Goal: Information Seeking & Learning: Learn about a topic

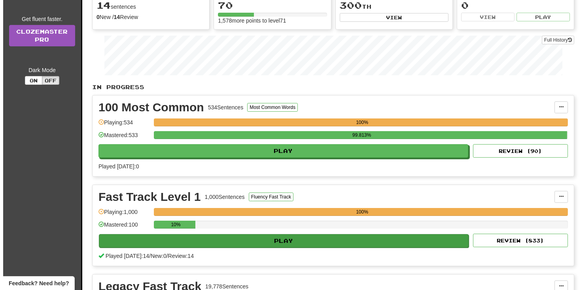
scroll to position [119, 0]
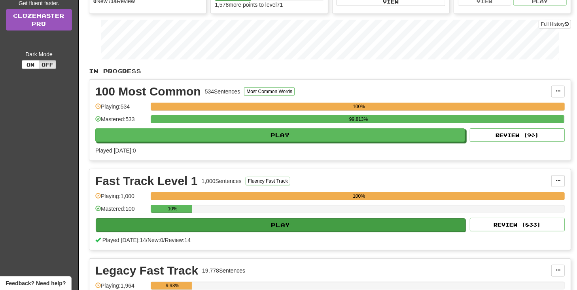
click at [296, 216] on div "10%" at bounding box center [358, 210] width 414 height 13
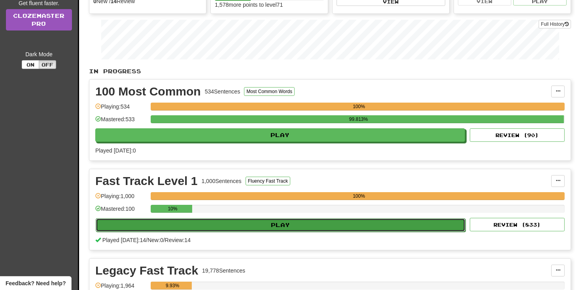
click at [275, 218] on button "Play" at bounding box center [281, 224] width 370 height 13
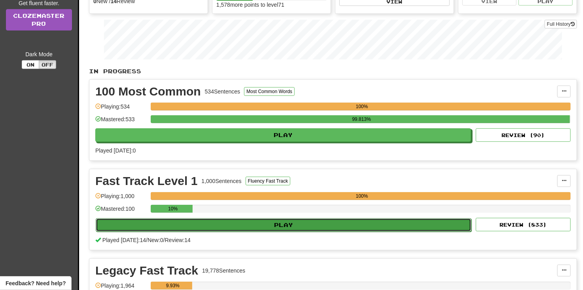
select select "**"
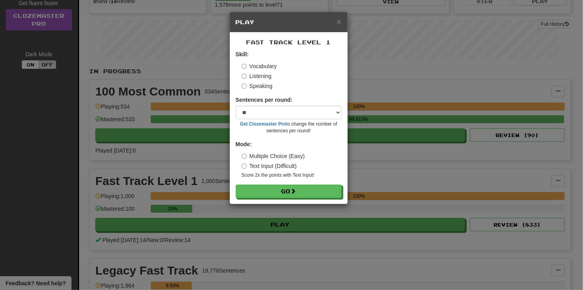
click at [282, 184] on form "Skill: Vocabulary Listening Speaking Sentences per round: * ** ** ** ** ** *** …" at bounding box center [289, 124] width 106 height 148
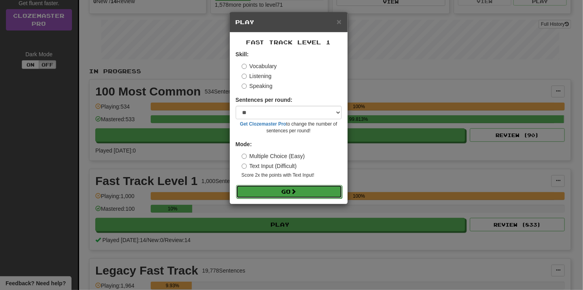
click at [288, 189] on button "Go" at bounding box center [289, 191] width 106 height 13
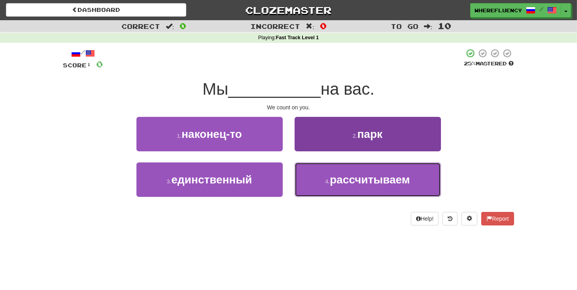
click at [318, 173] on button "4 . рассчитываем" at bounding box center [368, 179] width 146 height 34
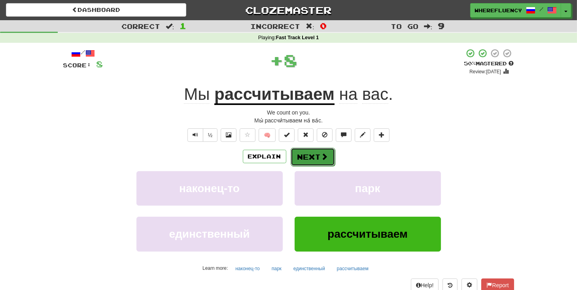
click at [312, 161] on button "Next" at bounding box center [313, 157] width 44 height 18
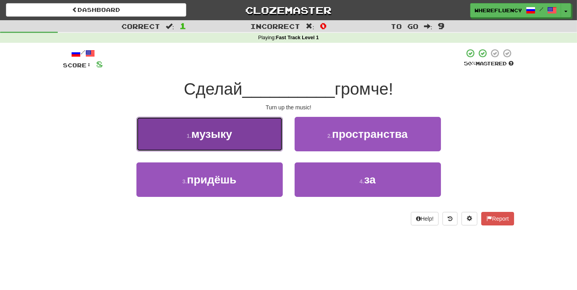
click at [256, 144] on button "1 . музыку" at bounding box center [209, 134] width 146 height 34
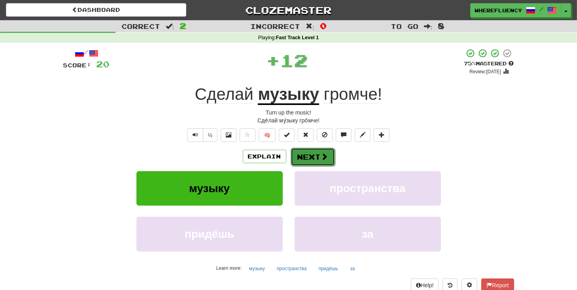
click at [312, 156] on button "Next" at bounding box center [313, 157] width 44 height 18
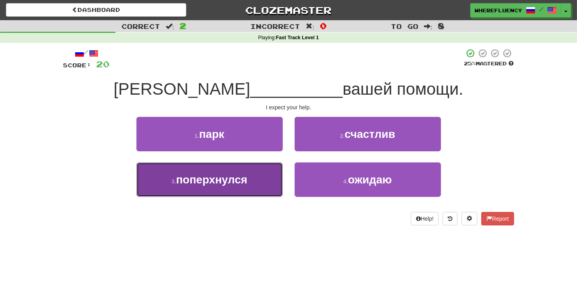
click at [264, 176] on button "3 . поперхнулся" at bounding box center [209, 179] width 146 height 34
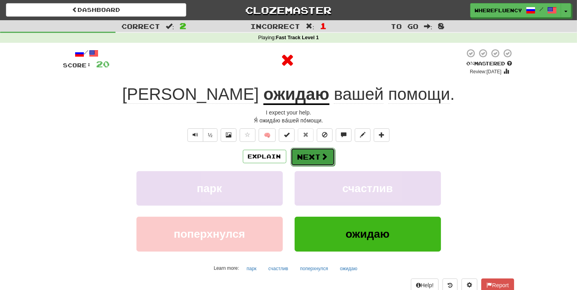
click at [312, 156] on button "Next" at bounding box center [313, 157] width 44 height 18
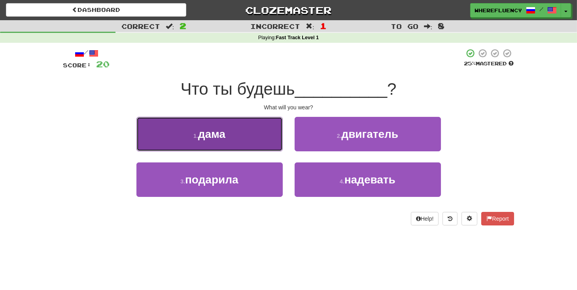
click at [237, 138] on button "1 . дама" at bounding box center [209, 134] width 146 height 34
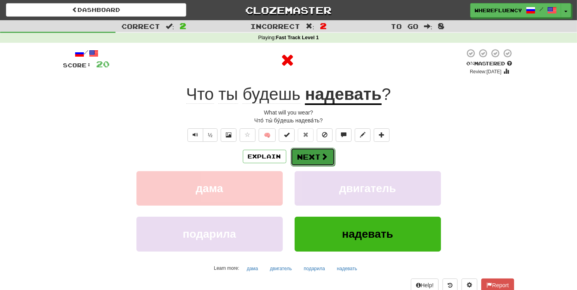
click at [312, 154] on button "Next" at bounding box center [313, 157] width 44 height 18
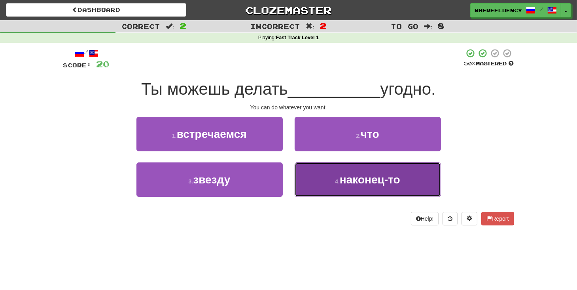
click at [358, 183] on span "наконец-то" at bounding box center [370, 179] width 61 height 12
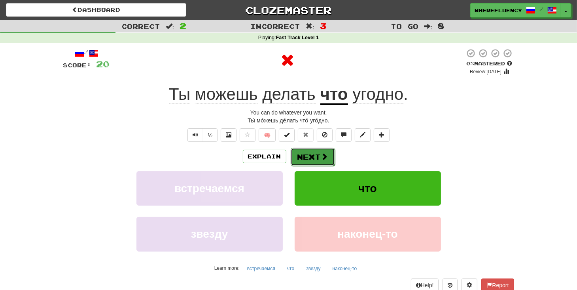
click at [309, 159] on button "Next" at bounding box center [313, 157] width 44 height 18
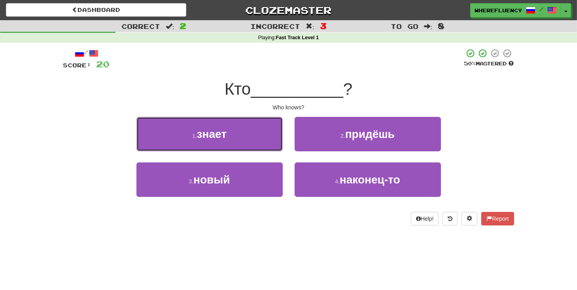
click at [261, 144] on button "1 . знает" at bounding box center [209, 134] width 146 height 34
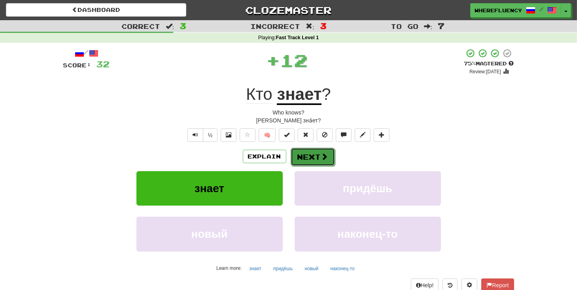
click at [315, 152] on button "Next" at bounding box center [313, 157] width 44 height 18
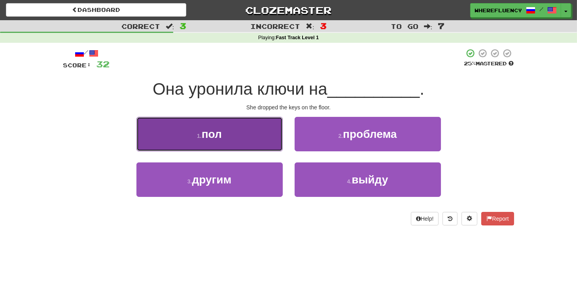
click at [250, 146] on button "1 . пол" at bounding box center [209, 134] width 146 height 34
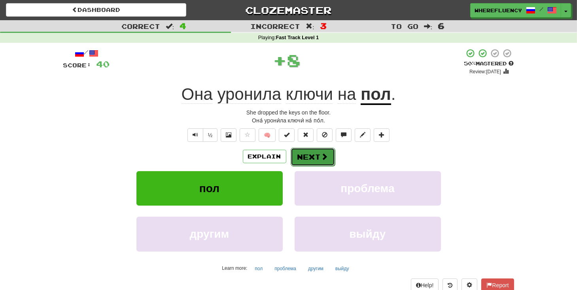
click at [327, 158] on span at bounding box center [324, 156] width 7 height 7
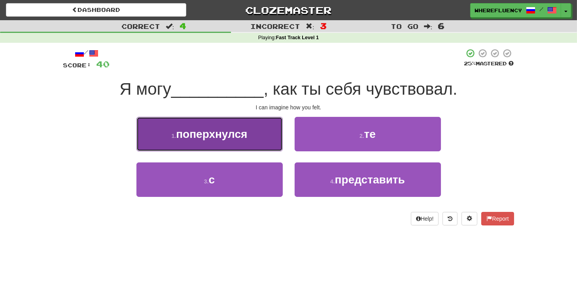
click at [265, 140] on button "1 . поперхнулся" at bounding box center [209, 134] width 146 height 34
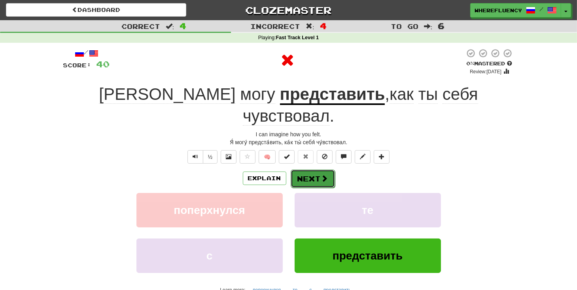
click at [303, 169] on button "Next" at bounding box center [313, 178] width 44 height 18
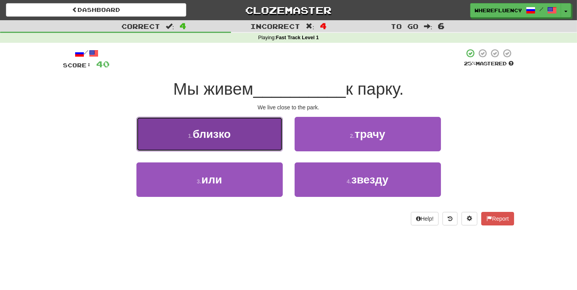
click at [226, 133] on span "близко" at bounding box center [212, 134] width 38 height 12
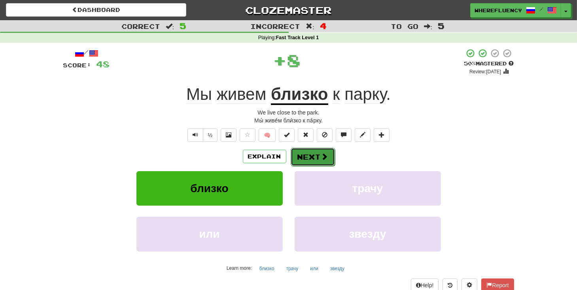
click at [306, 163] on button "Next" at bounding box center [313, 157] width 44 height 18
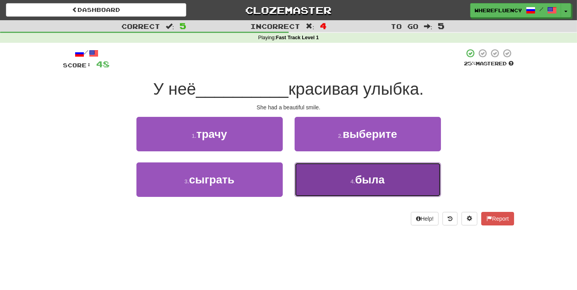
click at [339, 179] on button "4 . была" at bounding box center [368, 179] width 146 height 34
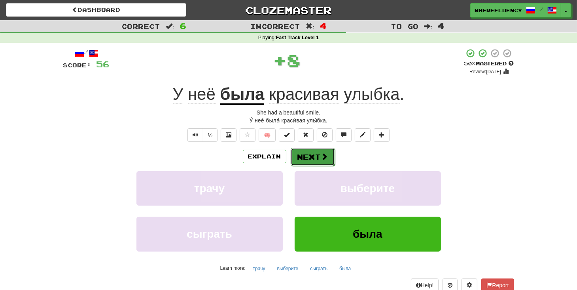
click at [311, 160] on button "Next" at bounding box center [313, 157] width 44 height 18
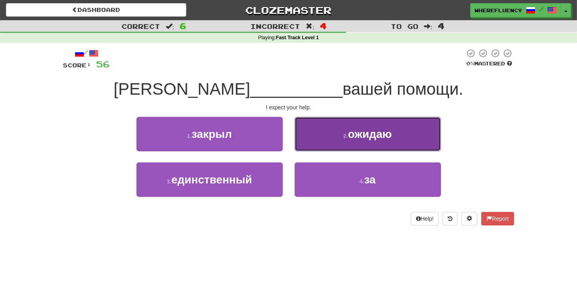
click at [333, 145] on button "2 . ожидаю" at bounding box center [368, 134] width 146 height 34
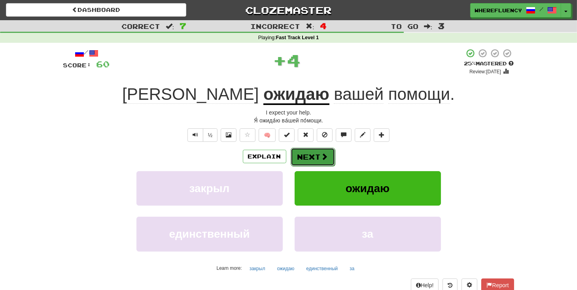
click at [312, 151] on button "Next" at bounding box center [313, 157] width 44 height 18
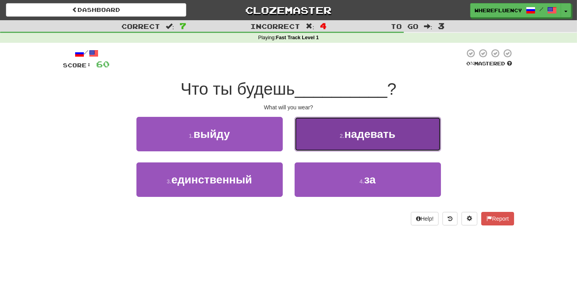
click at [325, 141] on button "2 . надевать" at bounding box center [368, 134] width 146 height 34
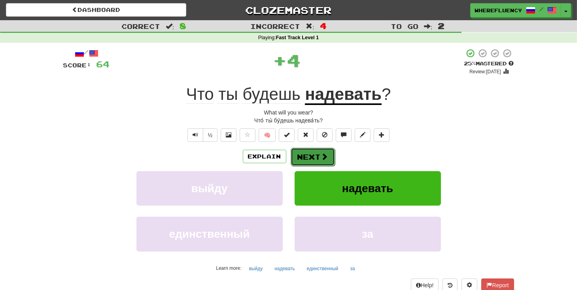
click at [331, 157] on button "Next" at bounding box center [313, 157] width 44 height 18
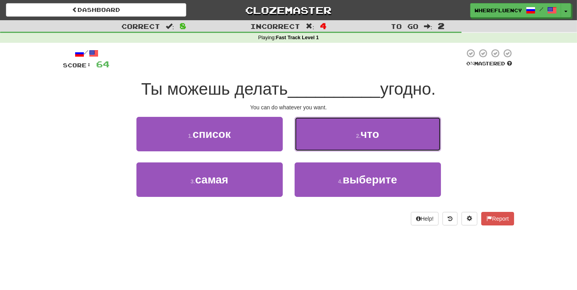
click at [324, 142] on button "2 . что" at bounding box center [368, 134] width 146 height 34
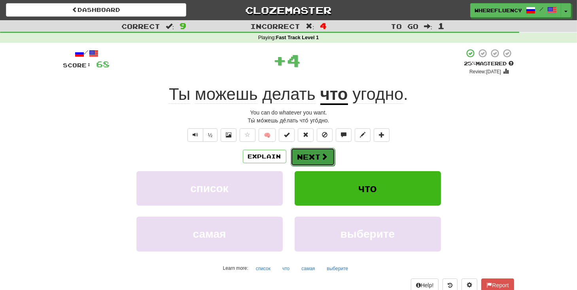
click at [314, 153] on button "Next" at bounding box center [313, 157] width 44 height 18
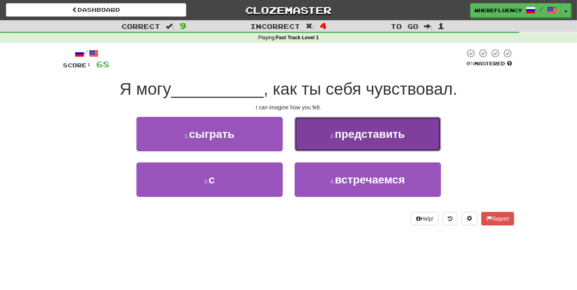
click at [313, 139] on button "2 . представить" at bounding box center [368, 134] width 146 height 34
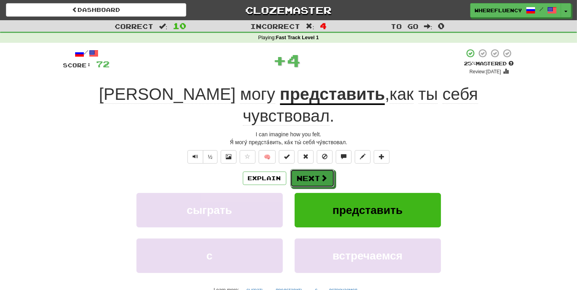
click at [299, 169] on button "Next" at bounding box center [312, 178] width 44 height 18
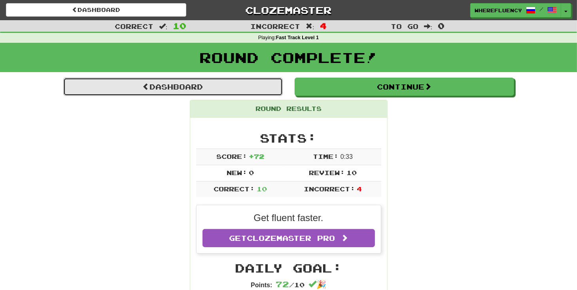
drag, startPoint x: 180, startPoint y: 89, endPoint x: 179, endPoint y: 98, distance: 9.9
click at [180, 89] on link "Dashboard" at bounding box center [173, 87] width 220 height 18
